Goal: Navigation & Orientation: Find specific page/section

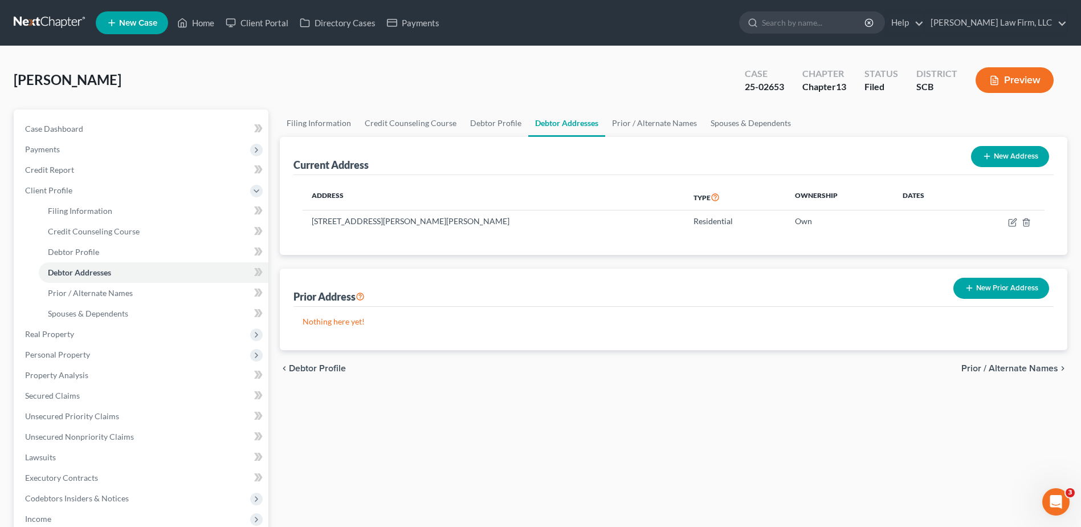
drag, startPoint x: 63, startPoint y: 19, endPoint x: 67, endPoint y: 26, distance: 8.2
click at [63, 20] on link at bounding box center [50, 23] width 73 height 21
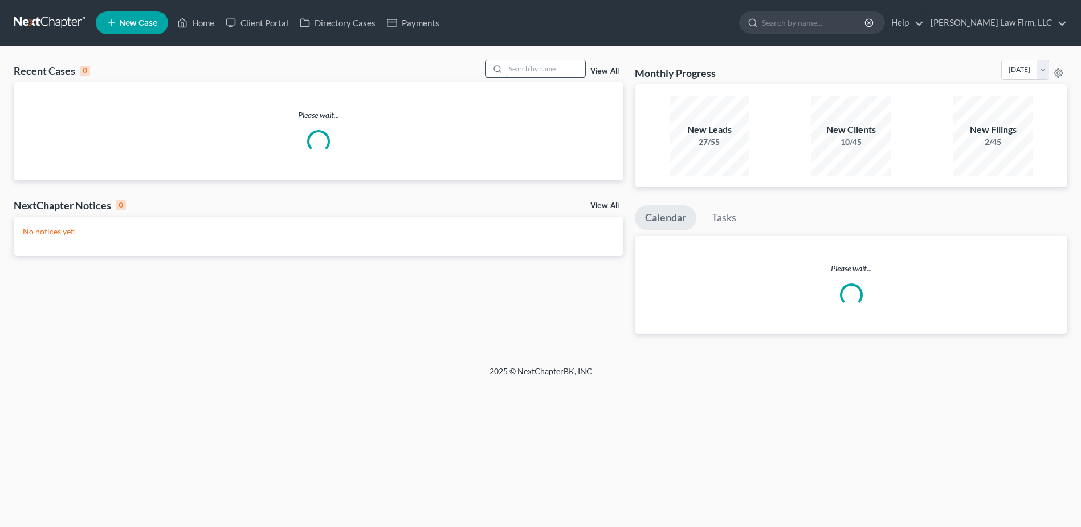
click at [557, 66] on input "search" at bounding box center [546, 68] width 80 height 17
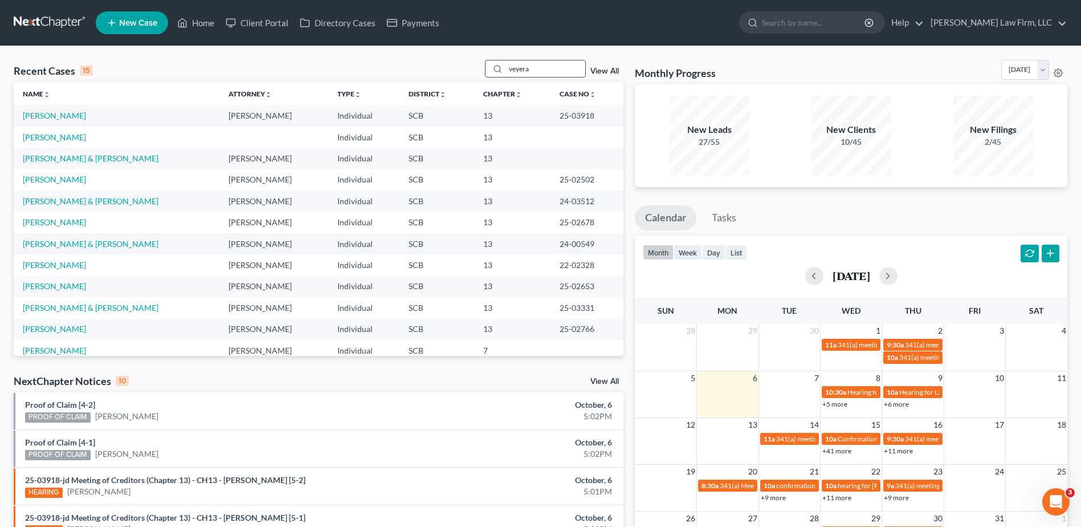
type input "veyera"
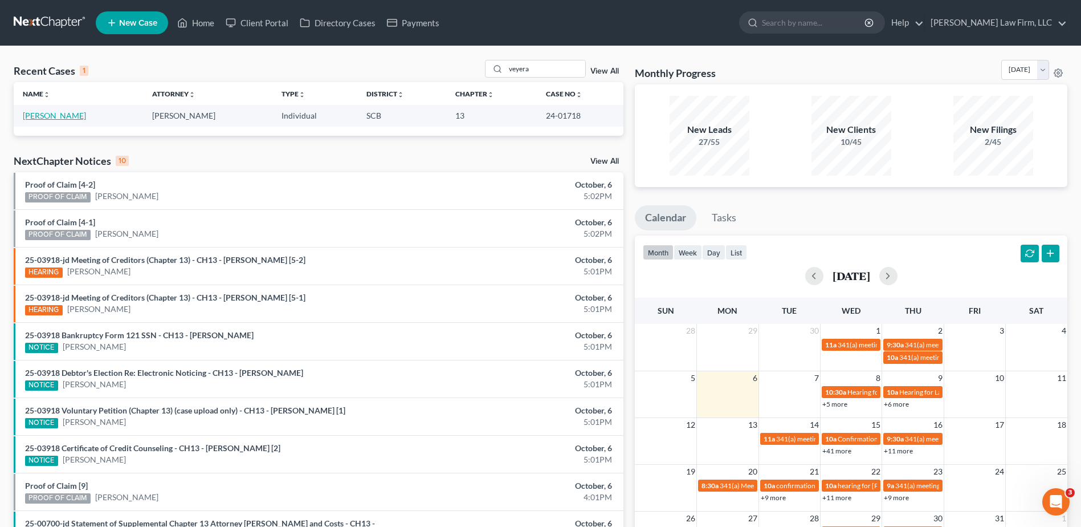
click at [48, 116] on link "[PERSON_NAME]" at bounding box center [54, 116] width 63 height 10
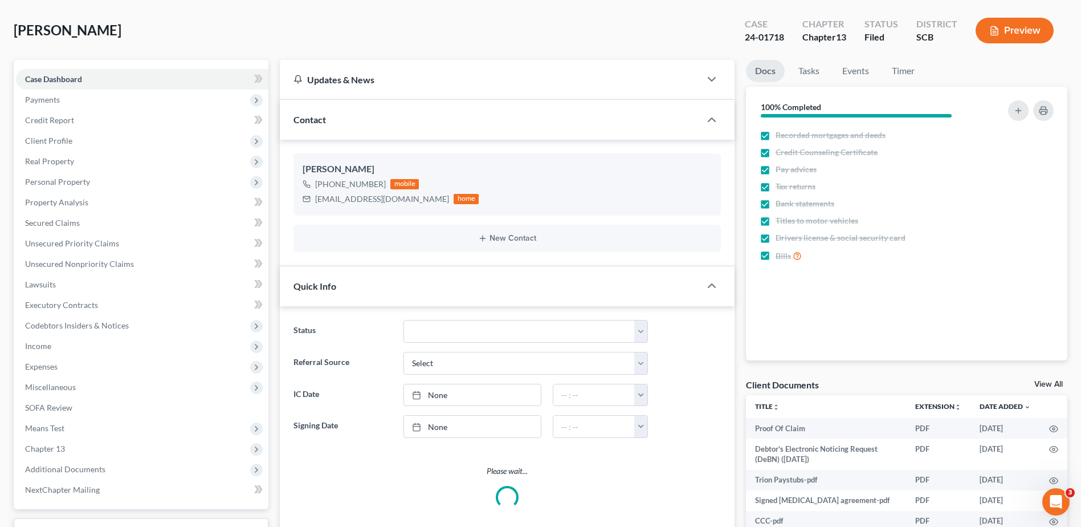
select select "1"
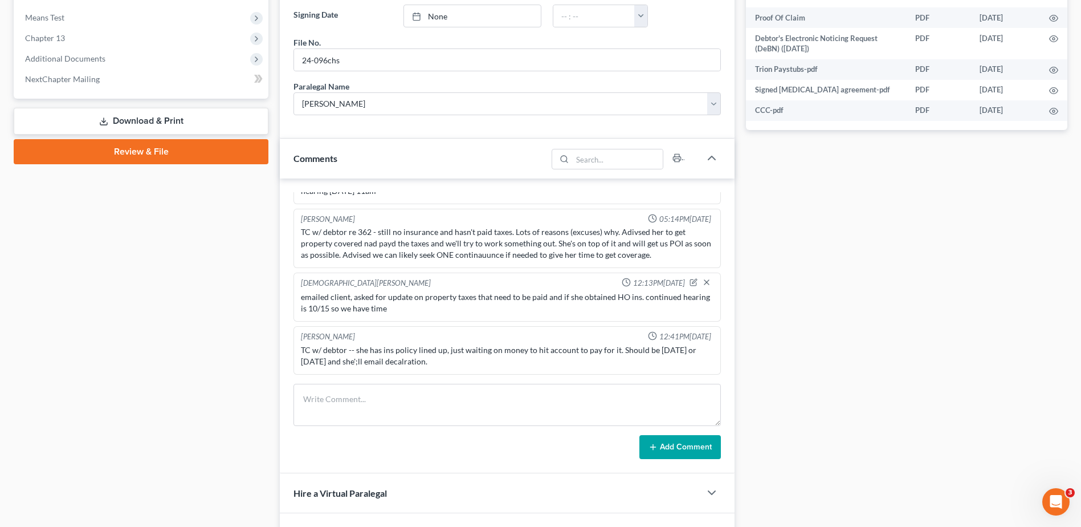
scroll to position [570, 0]
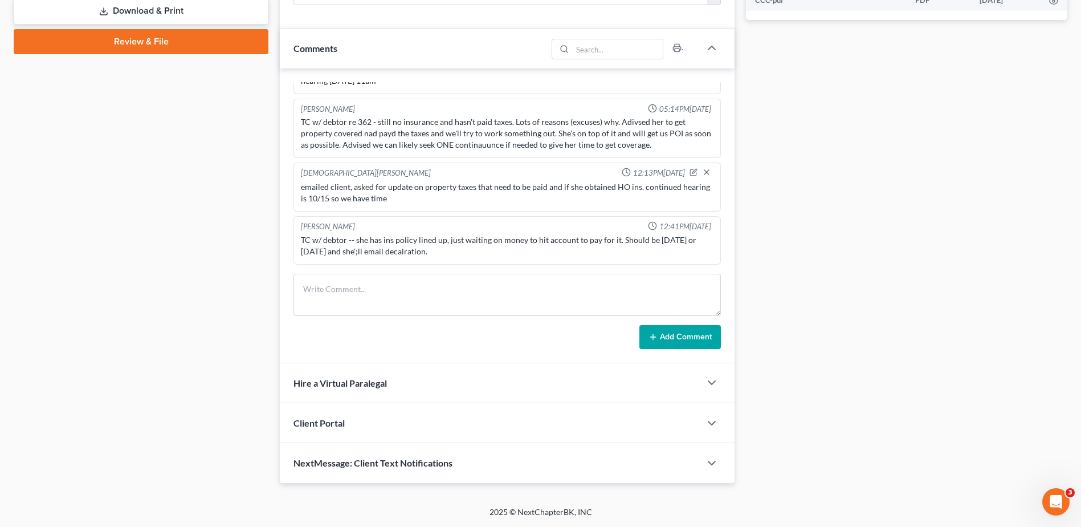
click at [250, 250] on div "Case Dashboard Payments Invoices Payments Payments Credit Report Client Profile" at bounding box center [141, 12] width 266 height 944
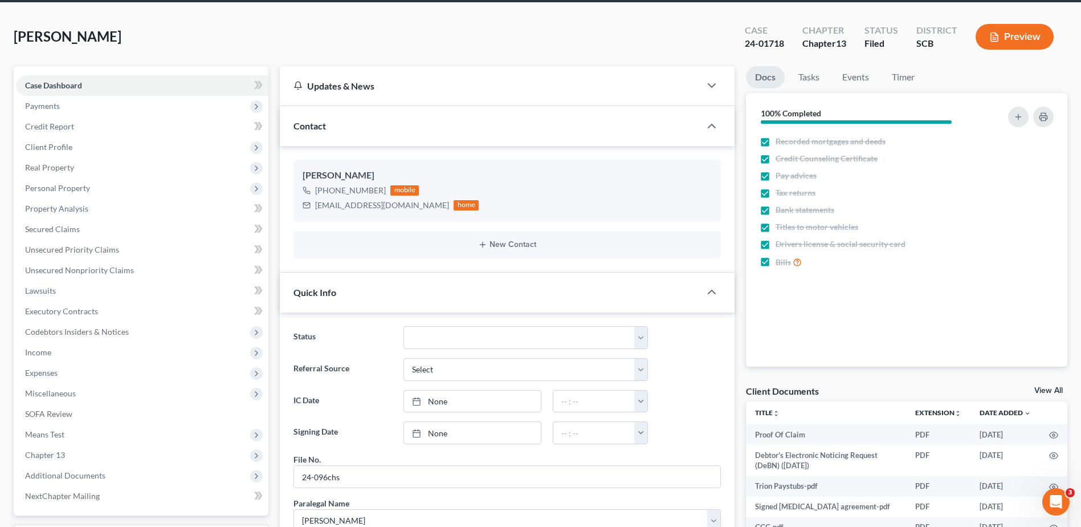
scroll to position [0, 0]
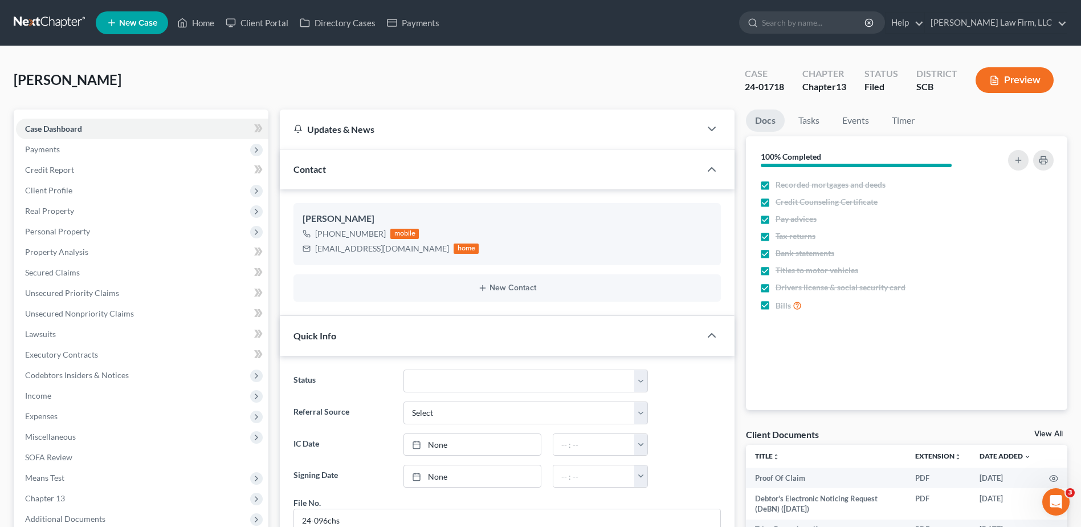
click at [44, 11] on nav "Home New Case Client Portal Directory Cases Payments Meredith Law Firm, LLC kbu…" at bounding box center [540, 23] width 1081 height 46
click at [75, 26] on link at bounding box center [50, 23] width 73 height 21
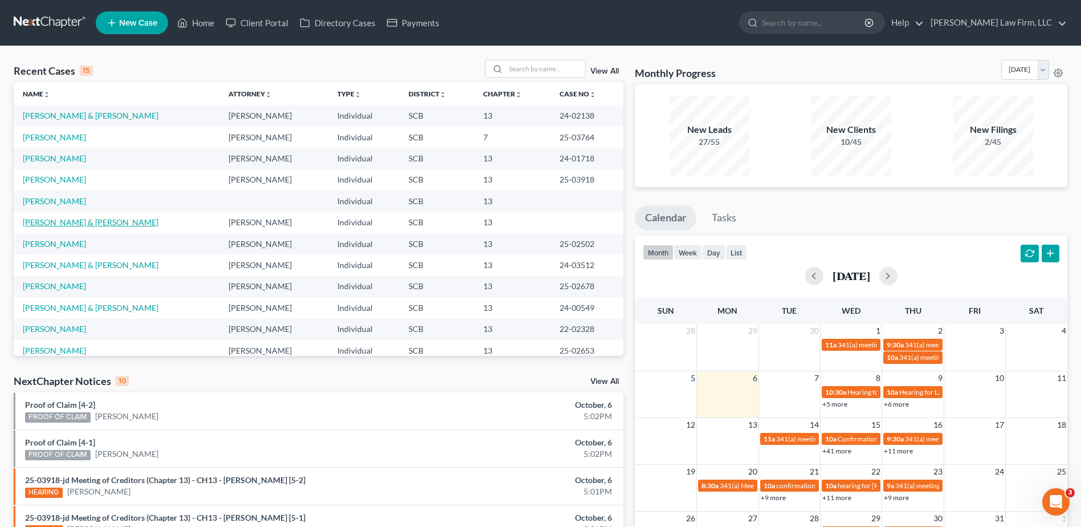
click at [100, 221] on link "[PERSON_NAME] & [PERSON_NAME]" at bounding box center [91, 222] width 136 height 10
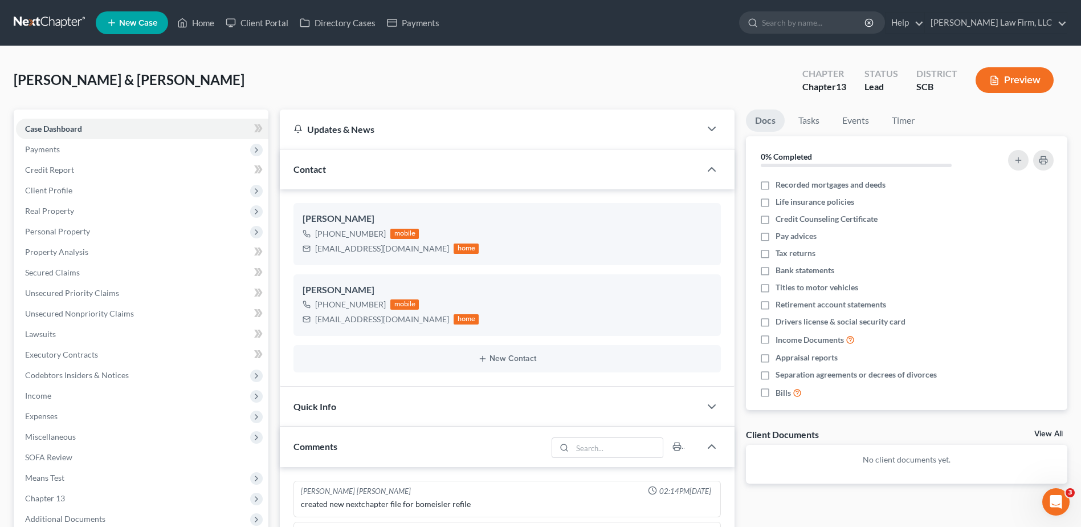
click at [59, 25] on link at bounding box center [50, 23] width 73 height 21
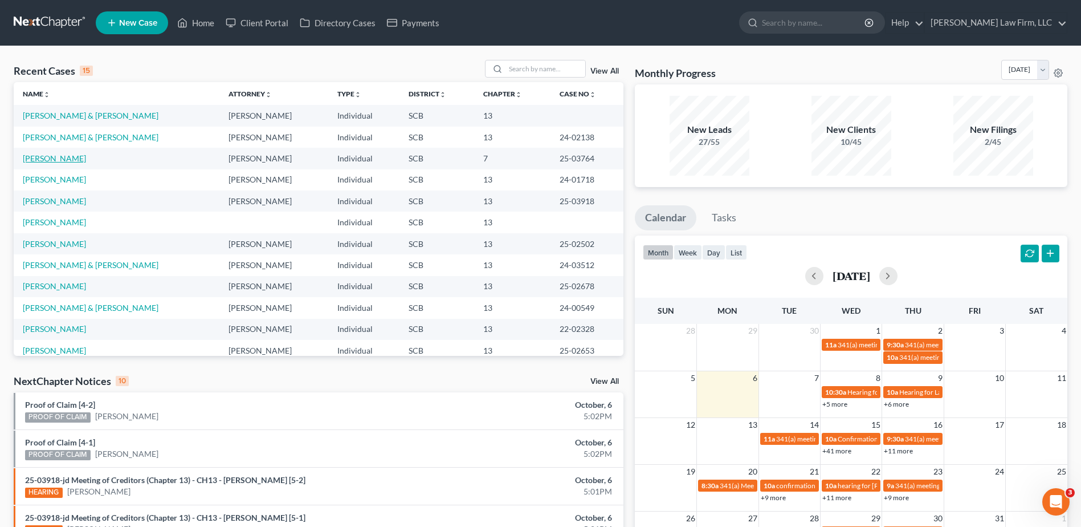
click at [54, 156] on link "Mazyck, Mia" at bounding box center [54, 158] width 63 height 10
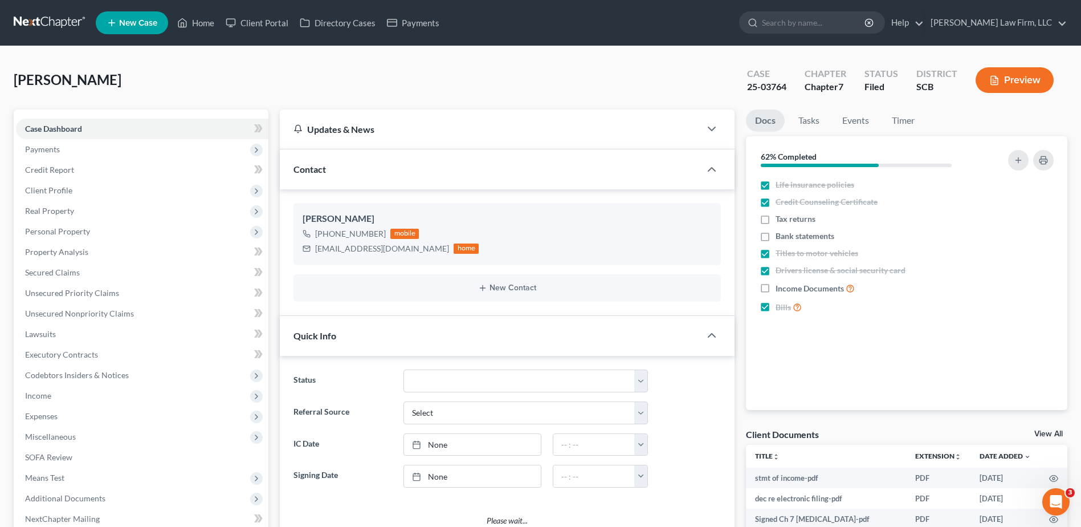
select select "1"
click at [42, 14] on link at bounding box center [50, 23] width 73 height 21
